Goal: Find contact information: Find contact information

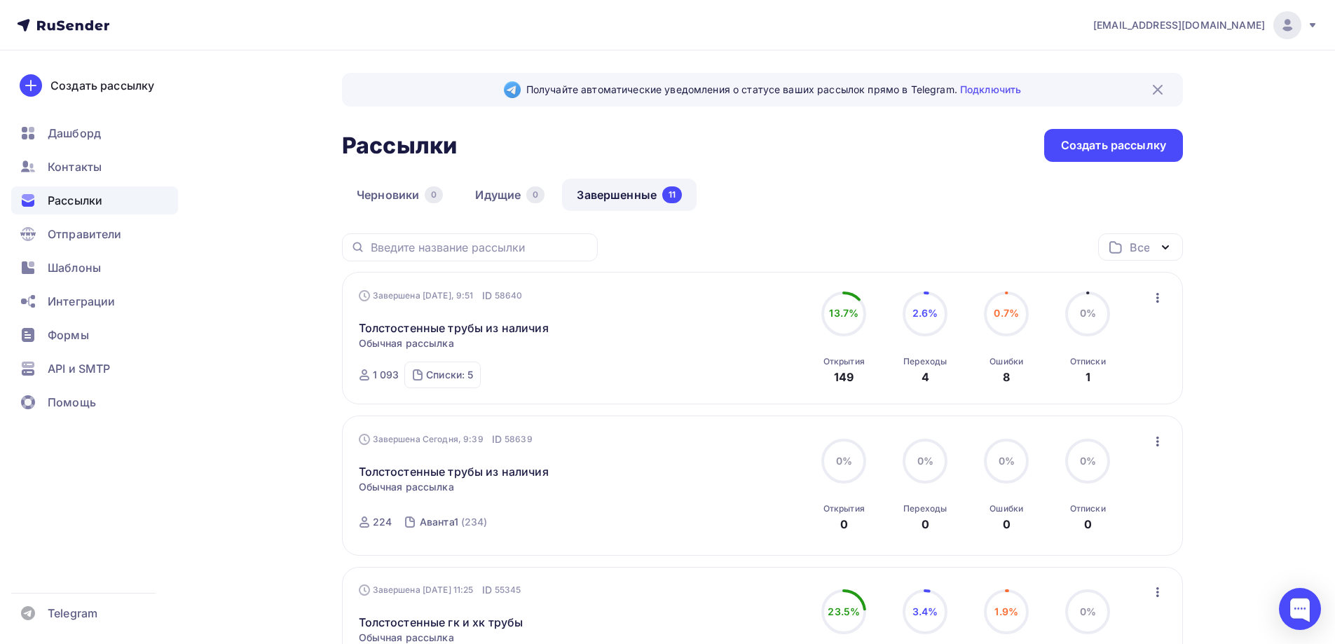
click at [624, 198] on link "Завершенные 11" at bounding box center [629, 195] width 135 height 32
click at [69, 167] on span "Контакты" at bounding box center [75, 166] width 54 height 17
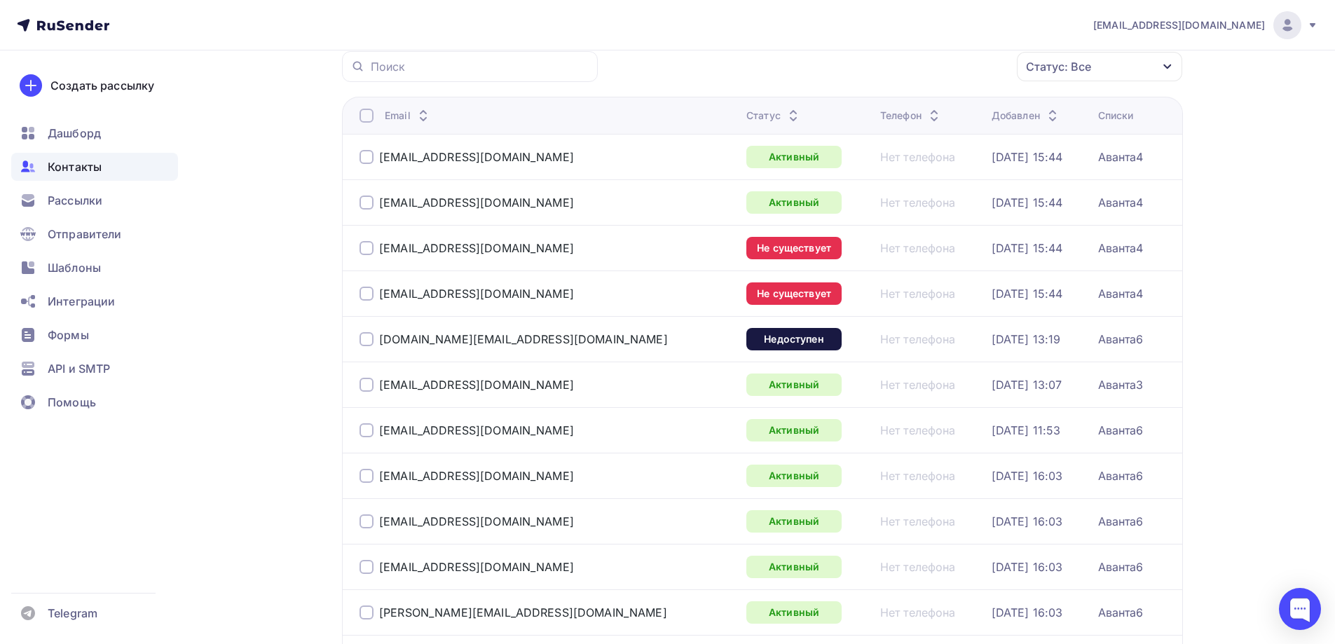
scroll to position [140, 0]
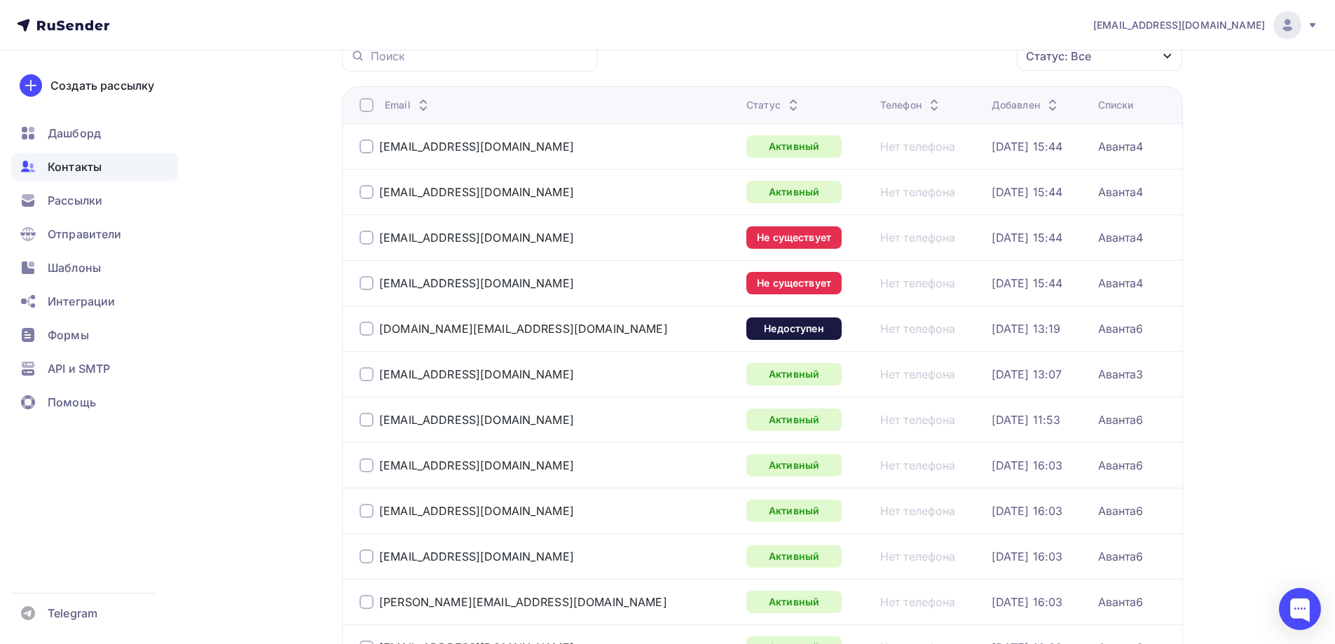
click at [371, 240] on div at bounding box center [367, 238] width 14 height 14
click at [366, 285] on div at bounding box center [367, 283] width 14 height 14
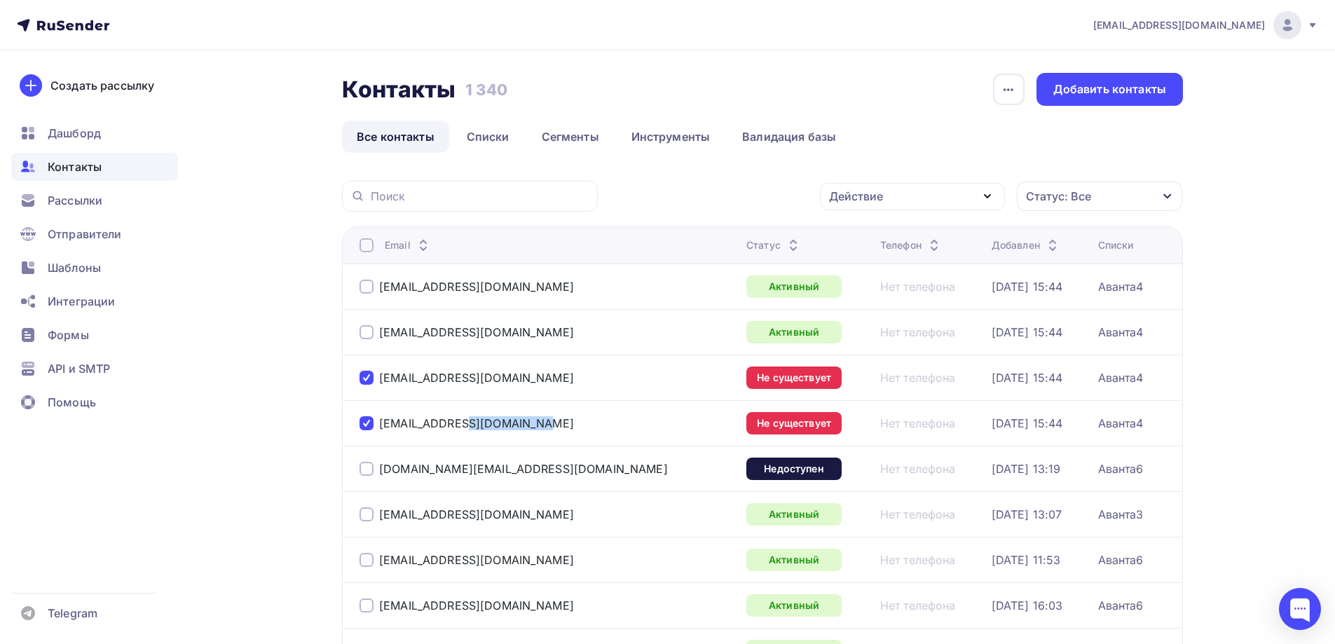
drag, startPoint x: 479, startPoint y: 420, endPoint x: 364, endPoint y: 427, distance: 115.8
click at [364, 427] on div "[EMAIL_ADDRESS][DOMAIN_NAME]" at bounding box center [535, 423] width 350 height 22
copy div "[EMAIL_ADDRESS][DOMAIN_NAME]"
click at [368, 423] on div at bounding box center [367, 423] width 14 height 14
click at [366, 376] on div at bounding box center [367, 378] width 14 height 14
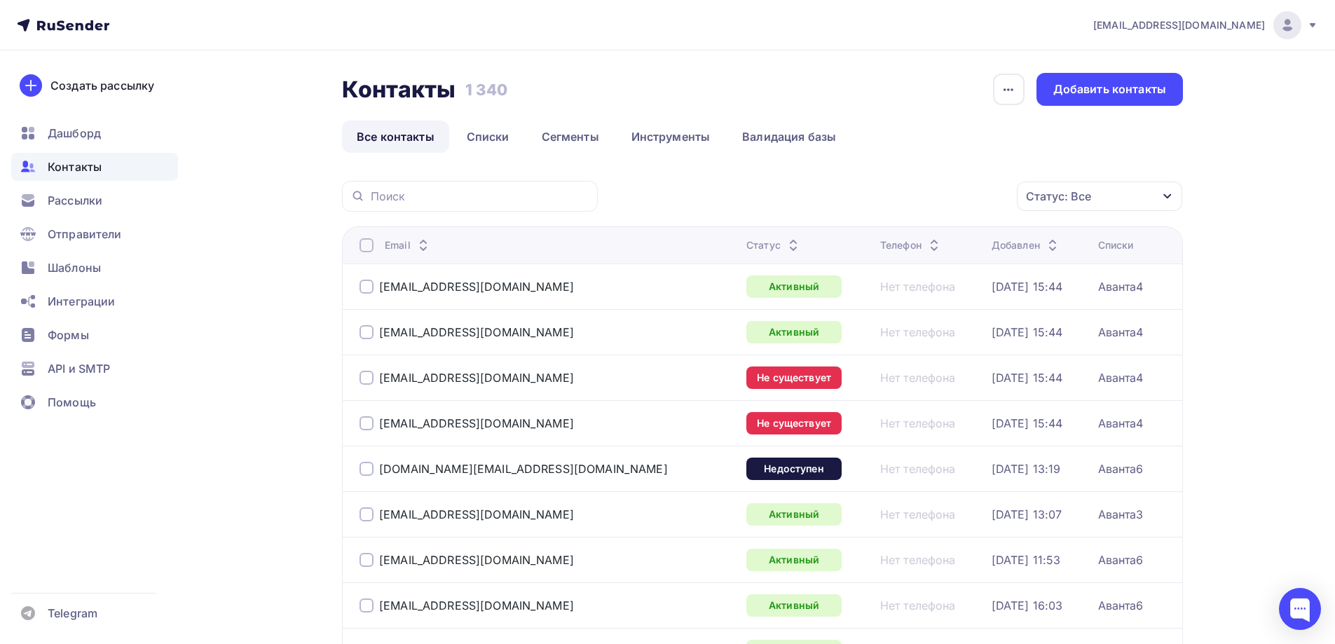
drag, startPoint x: 275, startPoint y: 325, endPoint x: 202, endPoint y: 334, distance: 74.1
click at [785, 247] on icon at bounding box center [793, 248] width 17 height 17
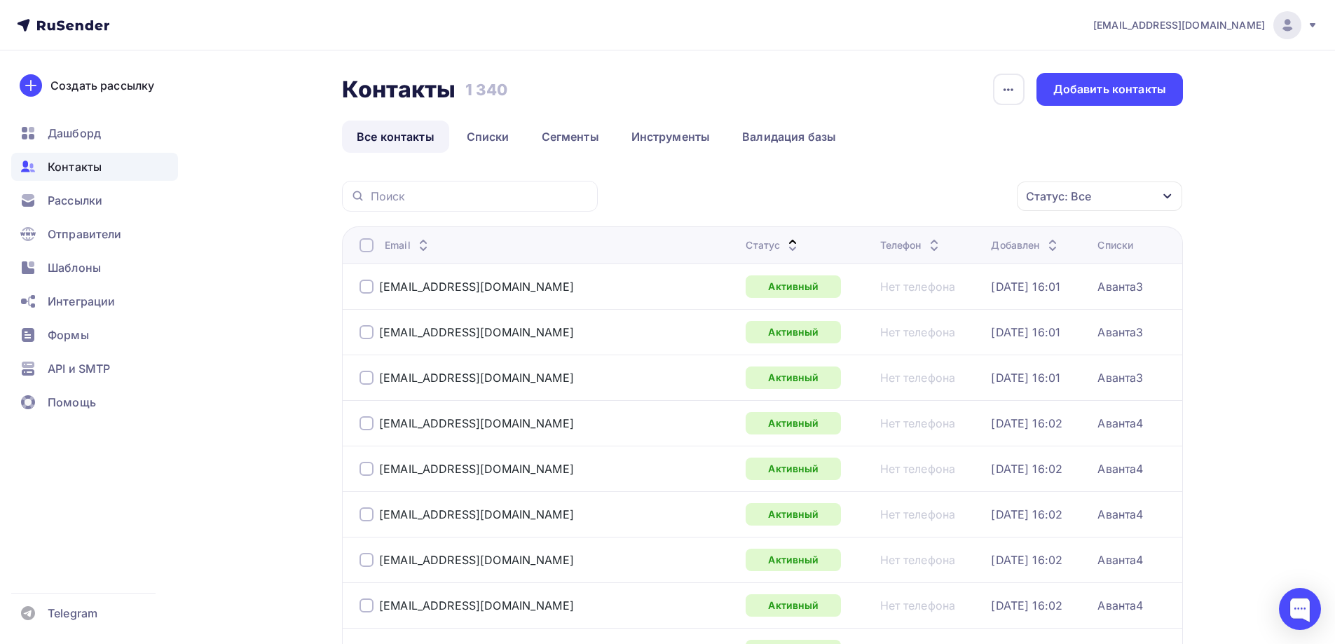
click at [784, 240] on icon at bounding box center [792, 248] width 17 height 17
